Goal: Task Accomplishment & Management: Use online tool/utility

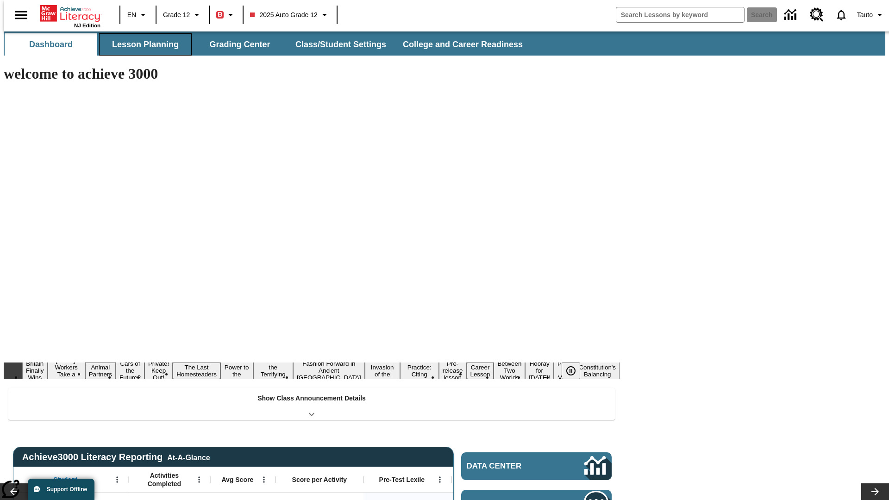
click at [142, 44] on button "Lesson Planning" at bounding box center [145, 44] width 93 height 22
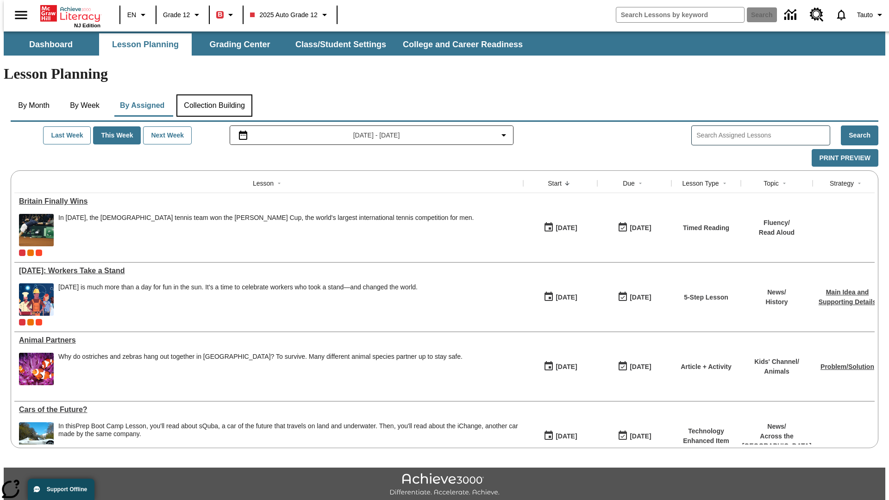
click at [214, 95] on button "Collection Building" at bounding box center [215, 106] width 76 height 22
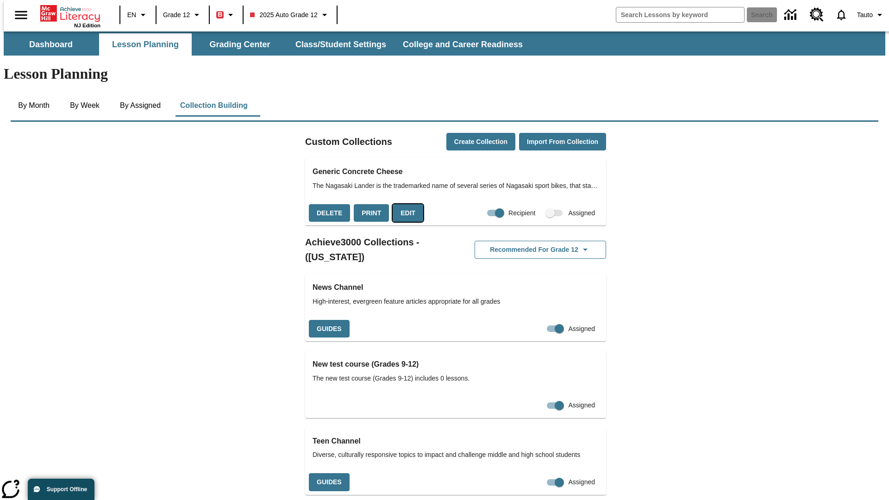
click at [405, 204] on button "Edit" at bounding box center [408, 213] width 31 height 18
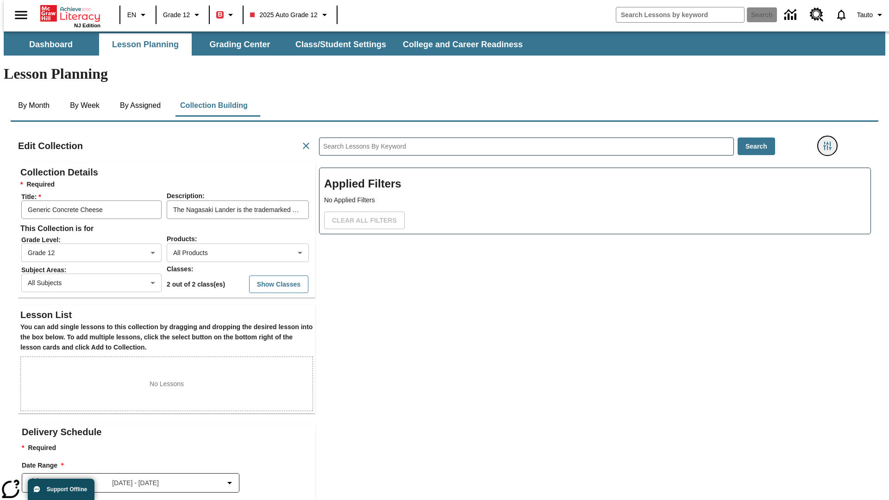
click at [831, 142] on icon "Filters Side menu" at bounding box center [828, 146] width 8 height 8
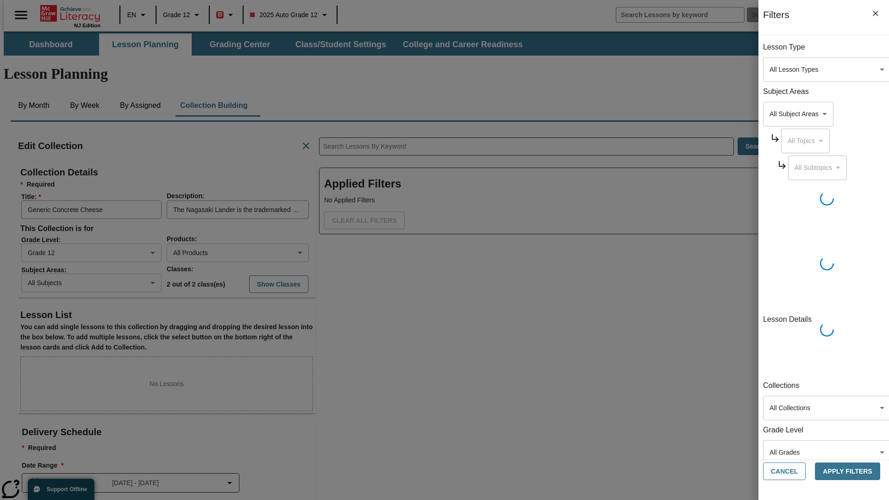
scroll to position [0, 0]
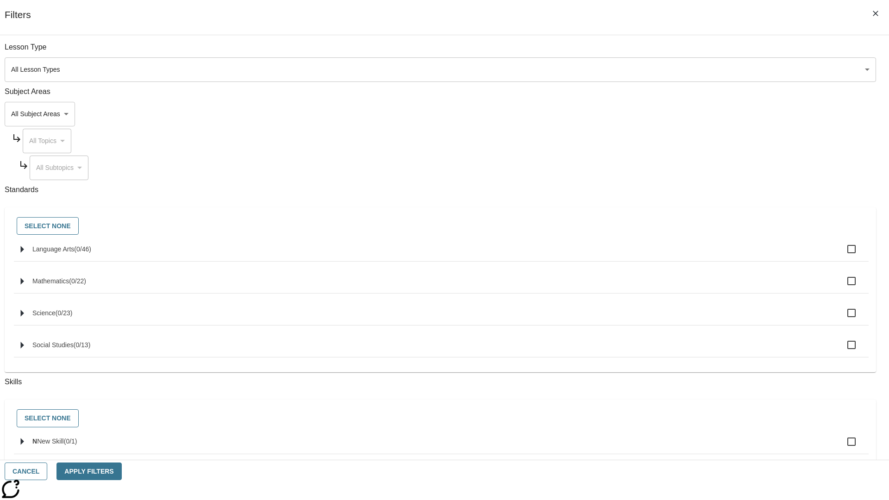
click at [667, 114] on body "Skip to main content NJ Edition EN Grade 12 B 2025 Auto Grade 12 Search 0 Tauto…" at bounding box center [445, 322] width 882 height 581
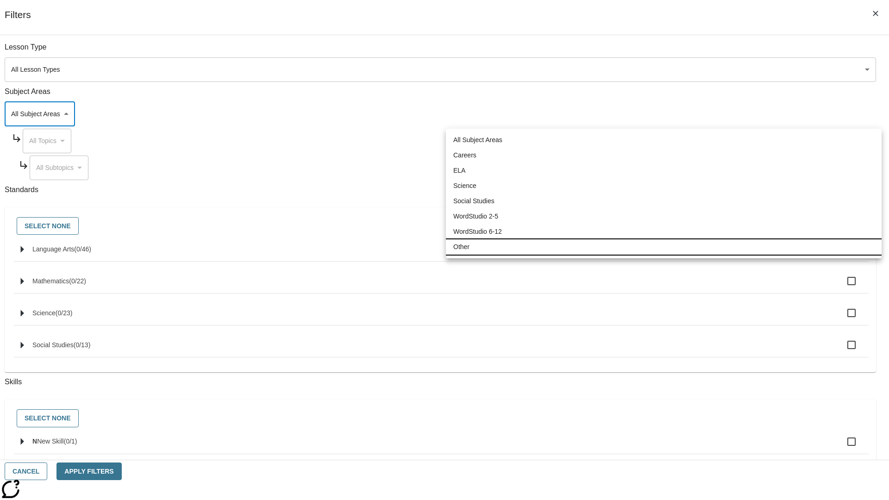
click at [664, 247] on li "Other" at bounding box center [664, 247] width 436 height 15
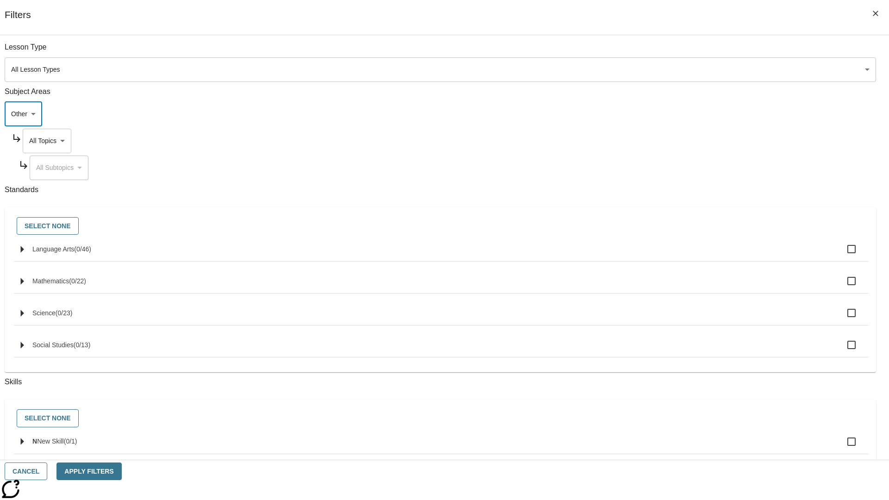
type input "0"
click at [676, 141] on body "Skip to main content NJ Edition EN Grade 12 B 2025 Auto Grade 12 Search 0 Tauto…" at bounding box center [445, 322] width 882 height 581
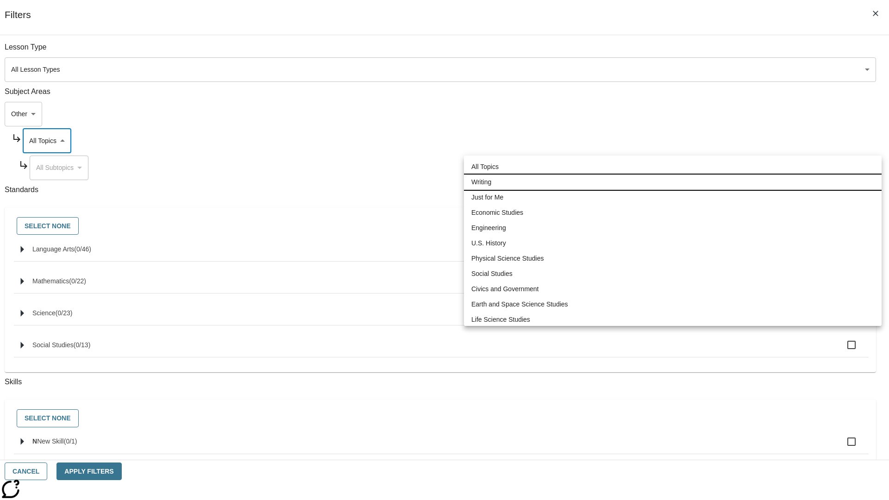
click at [673, 182] on li "Writing" at bounding box center [673, 182] width 418 height 15
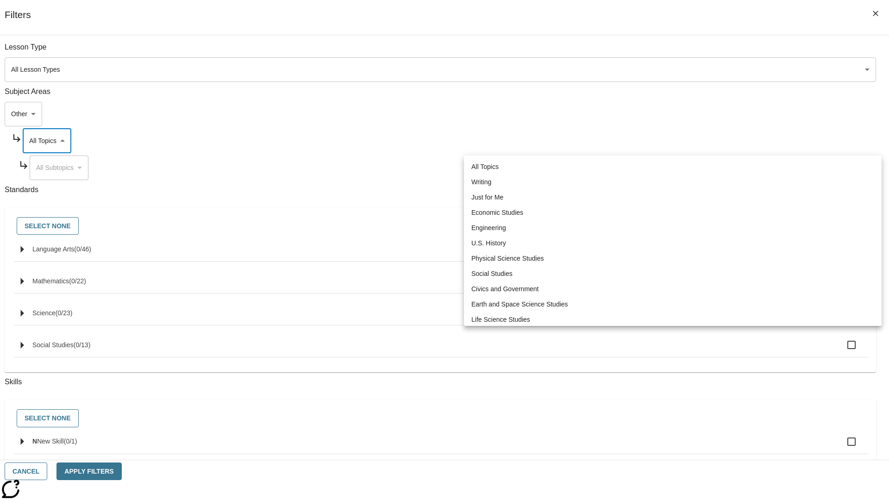
type input "6"
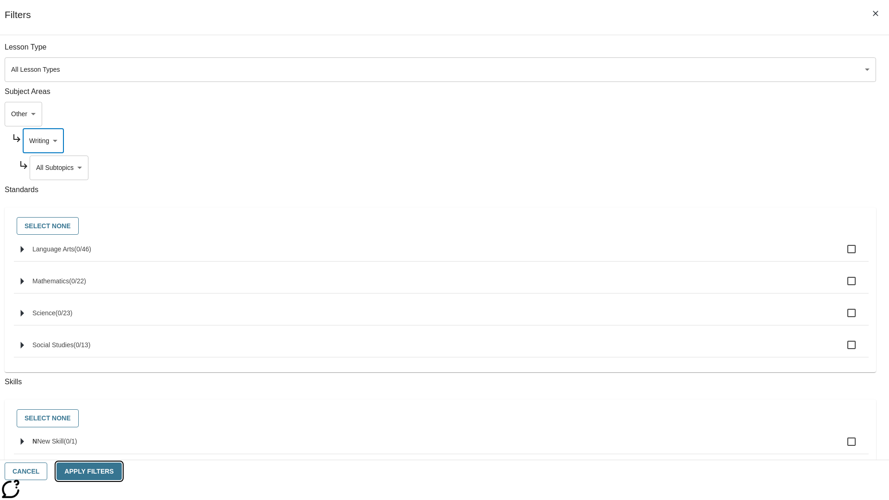
click at [121, 472] on button "Apply Filters" at bounding box center [89, 472] width 65 height 18
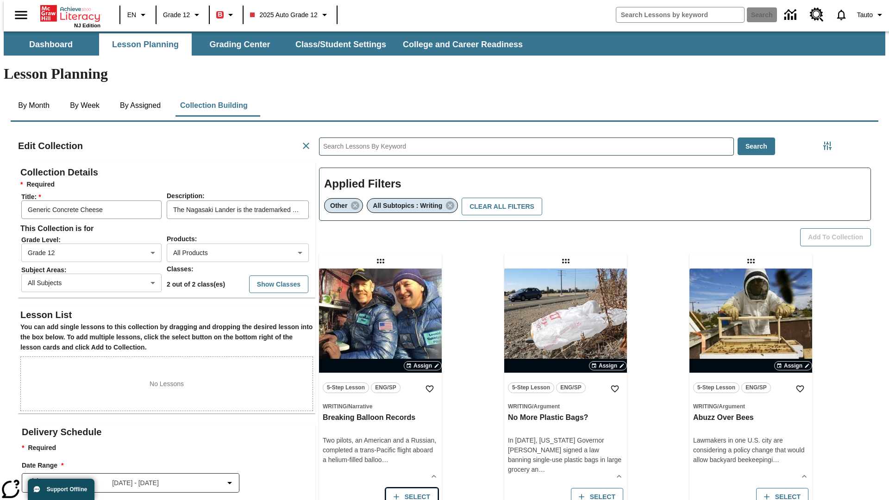
click at [410, 488] on button "Select" at bounding box center [412, 497] width 52 height 18
click at [839, 228] on button "Add to Collection" at bounding box center [836, 237] width 71 height 18
click at [410, 488] on button "Select" at bounding box center [412, 497] width 52 height 18
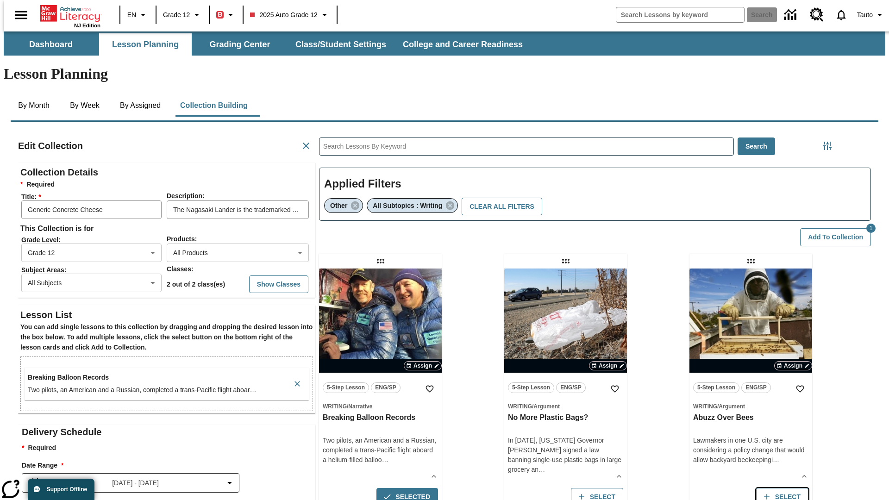
click at [785, 488] on button "Select" at bounding box center [783, 497] width 52 height 18
